Goal: Task Accomplishment & Management: Use online tool/utility

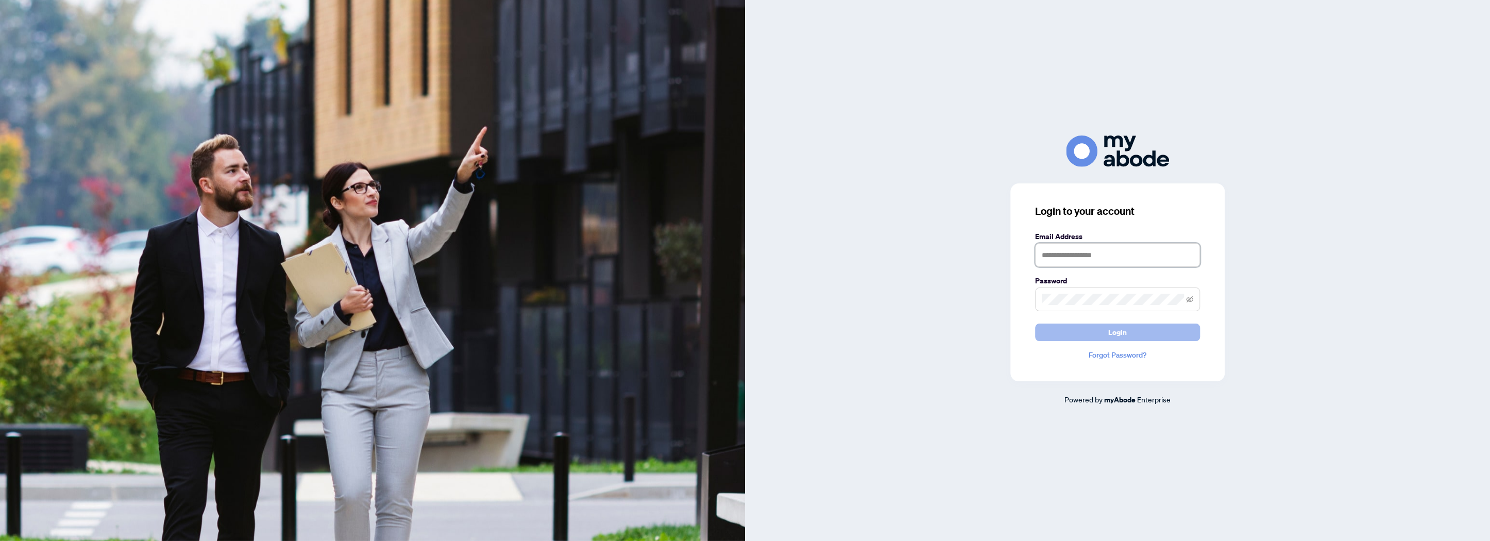
type input "**********"
click at [1065, 333] on button "Login" at bounding box center [1117, 333] width 165 height 18
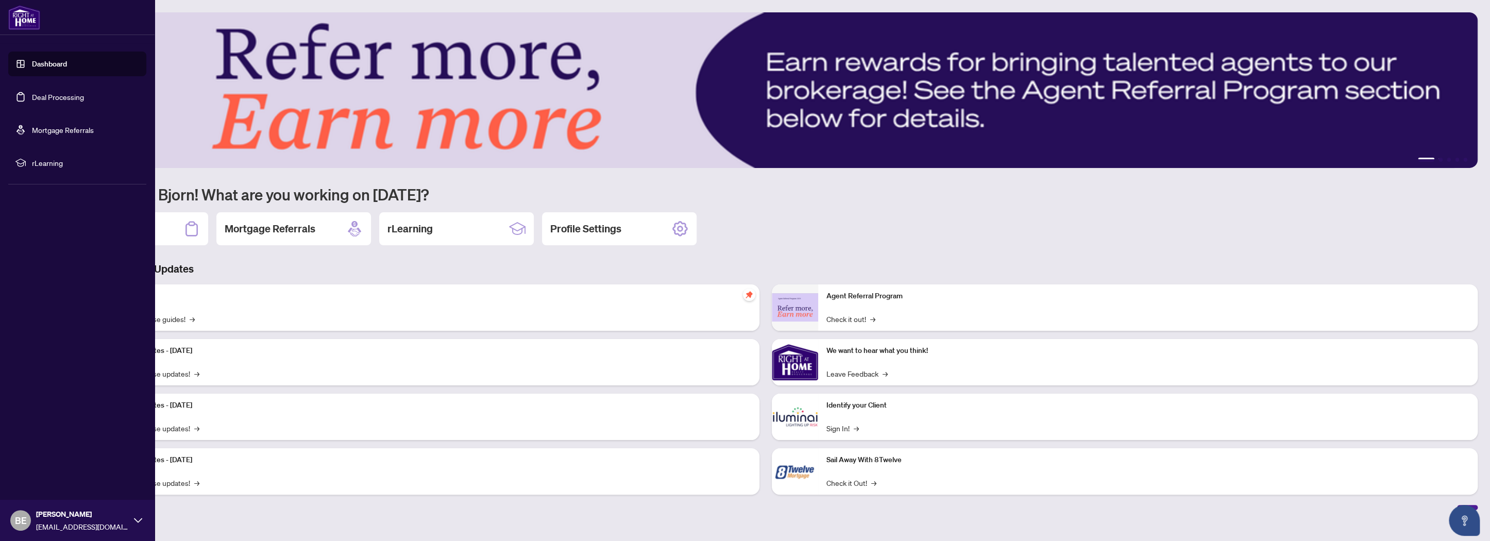
click at [46, 92] on link "Deal Processing" at bounding box center [58, 96] width 52 height 9
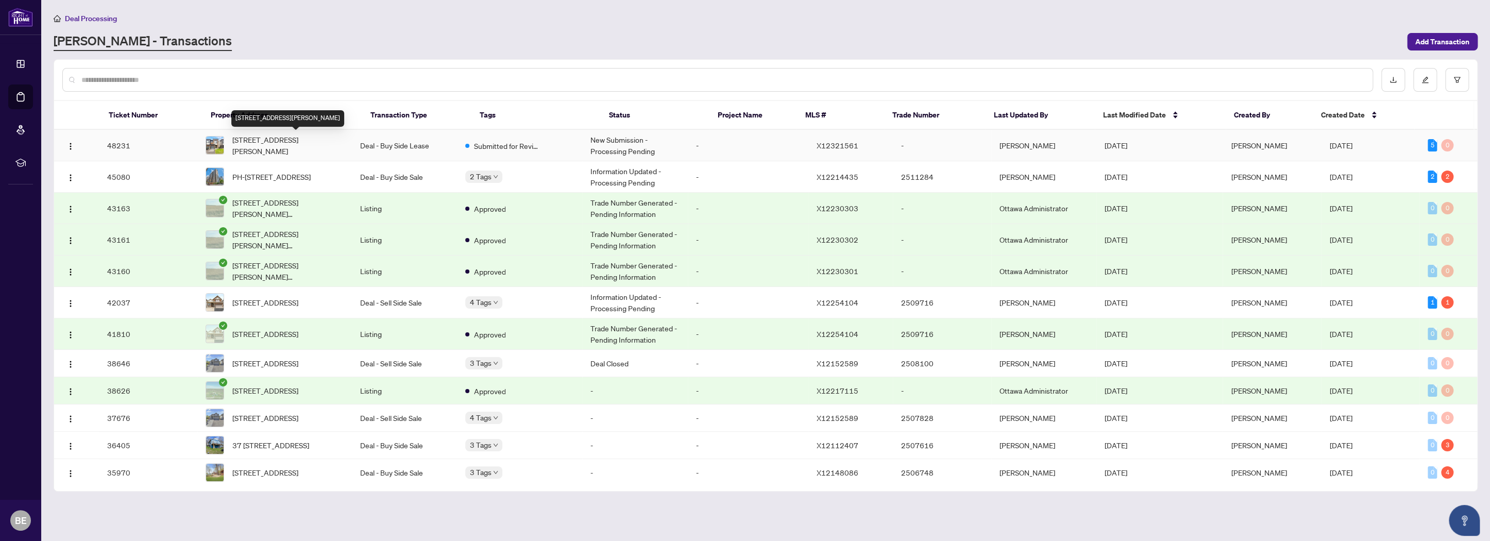
click at [314, 137] on span "529 Rathburn Lane, Ottawa, Ontario K1T 0T4, Canada" at bounding box center [287, 145] width 111 height 23
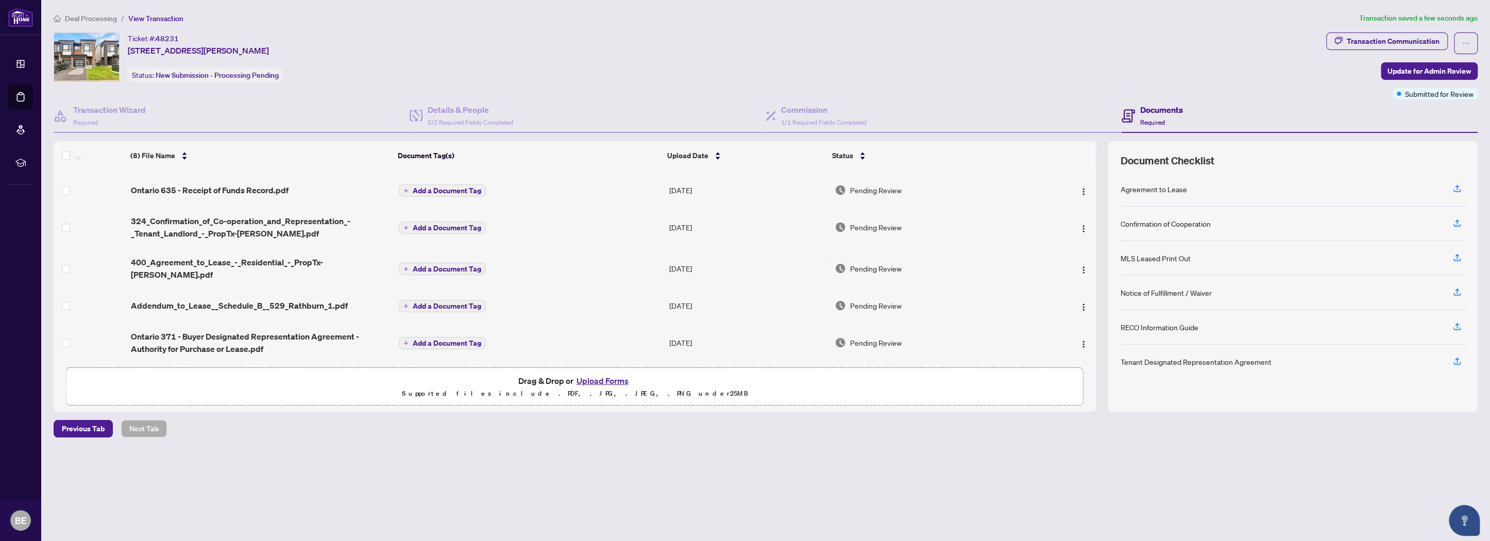
scroll to position [91, 0]
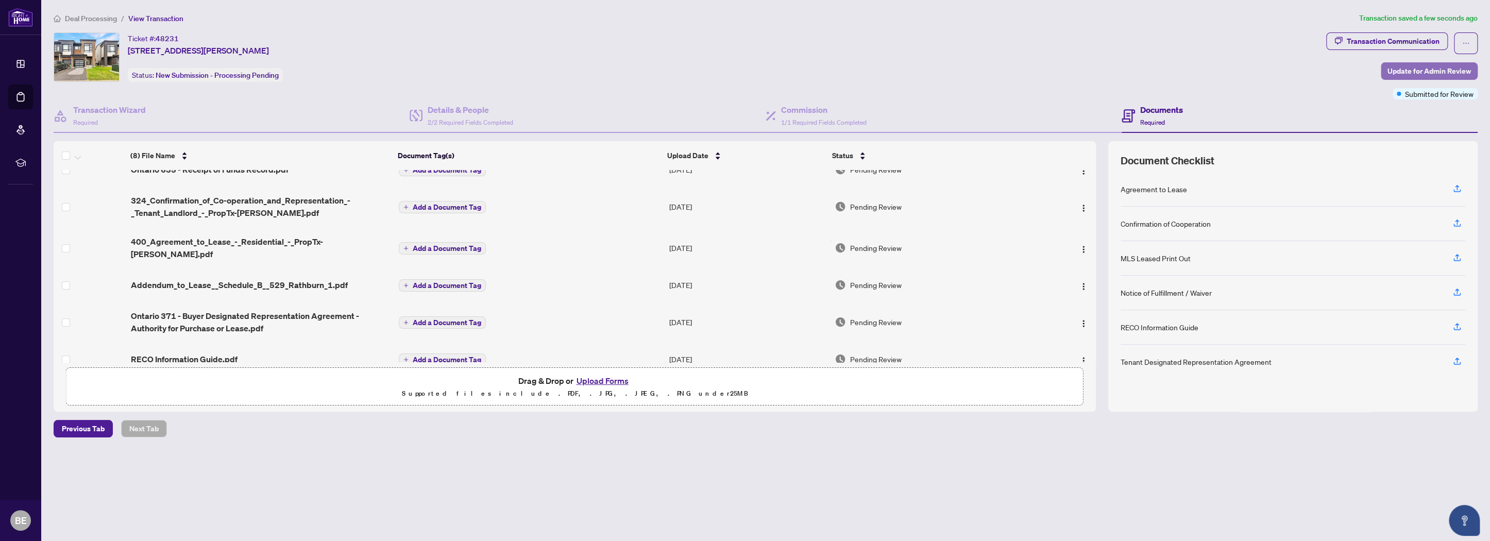
click at [1434, 68] on span "Update for Admin Review" at bounding box center [1429, 71] width 83 height 16
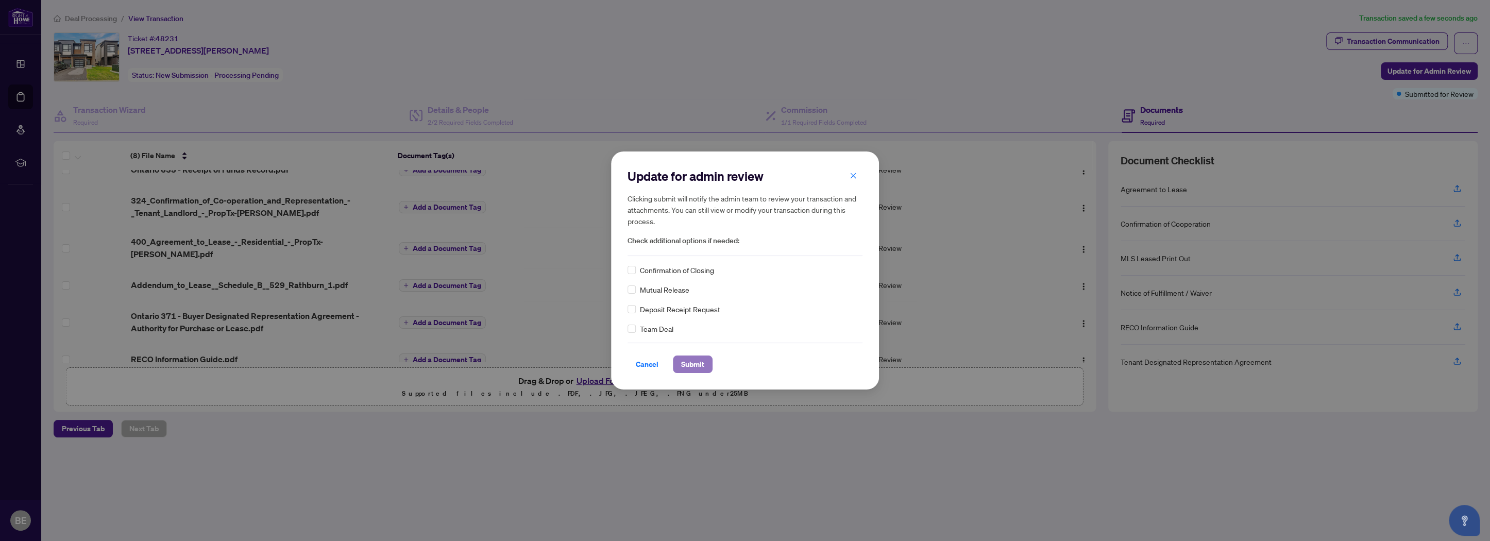
click at [696, 363] on span "Submit" at bounding box center [692, 364] width 23 height 16
